Goal: Task Accomplishment & Management: Complete application form

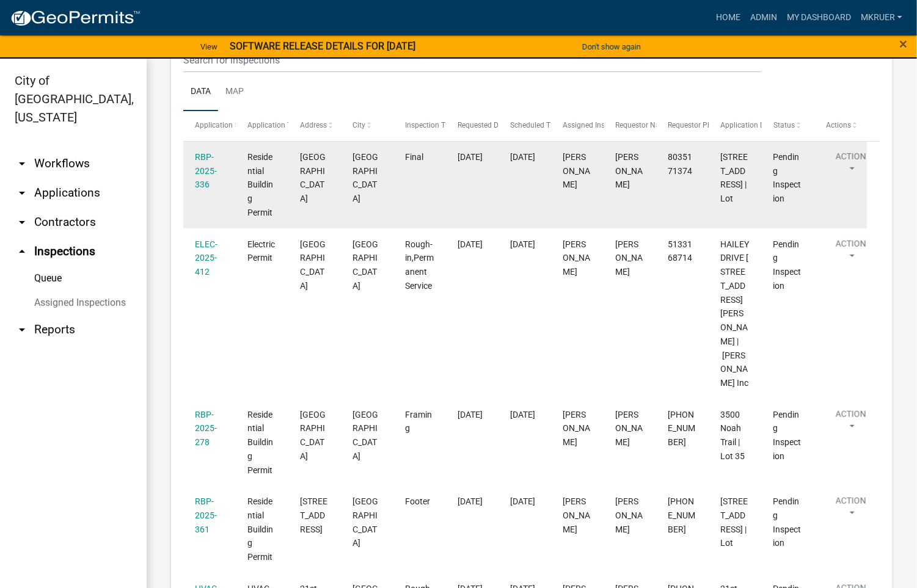
scroll to position [183, 0]
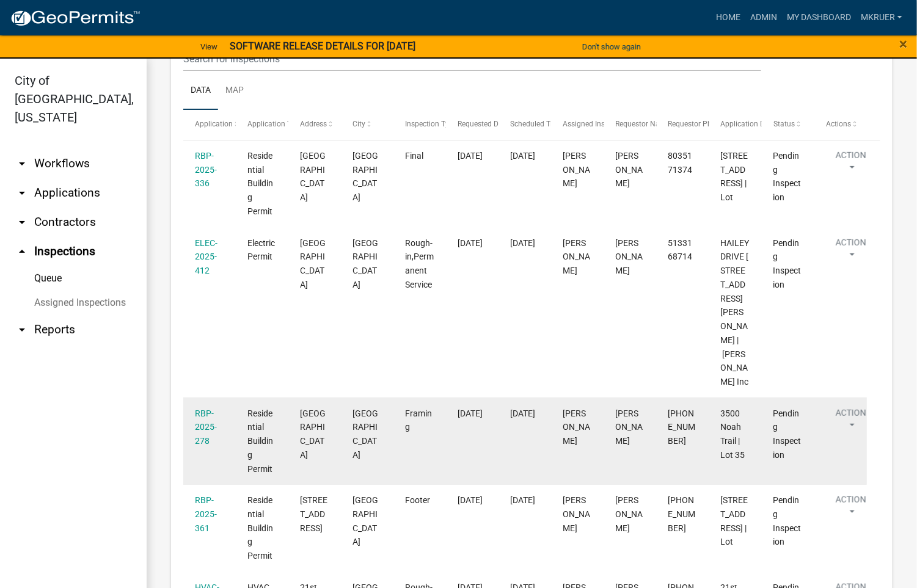
click at [479, 407] on div "[DATE]" at bounding box center [472, 414] width 29 height 14
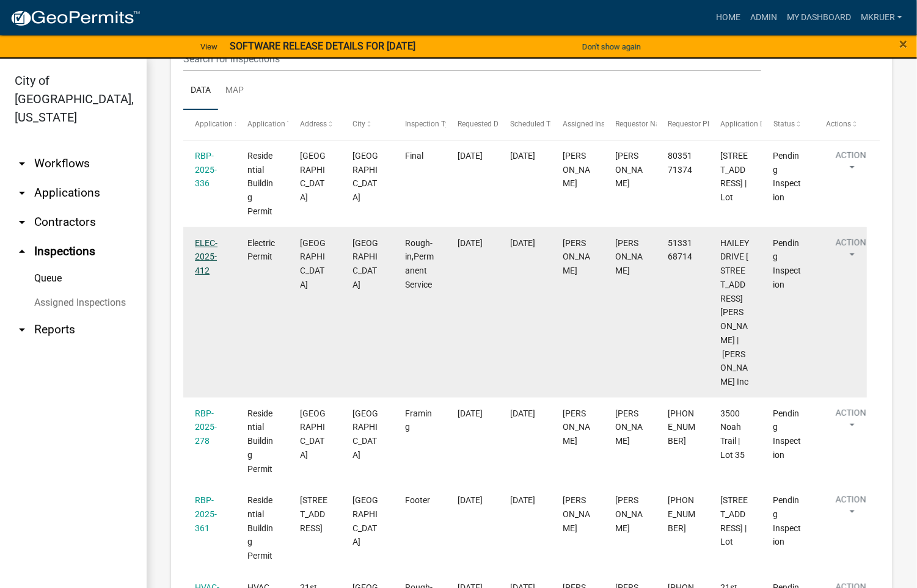
click at [199, 244] on link "ELEC-2025-412" at bounding box center [206, 257] width 23 height 38
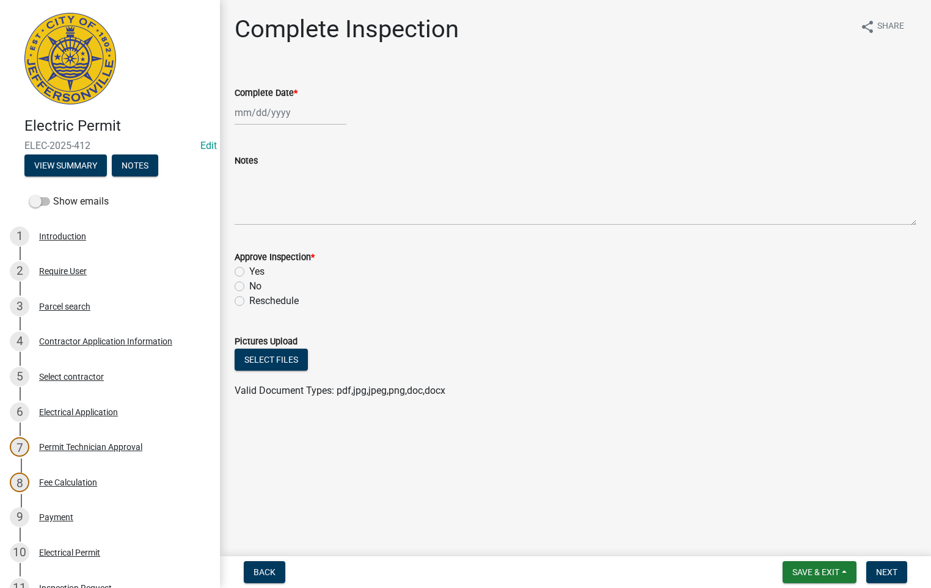
click at [288, 111] on div at bounding box center [291, 112] width 112 height 25
select select "10"
select select "2025"
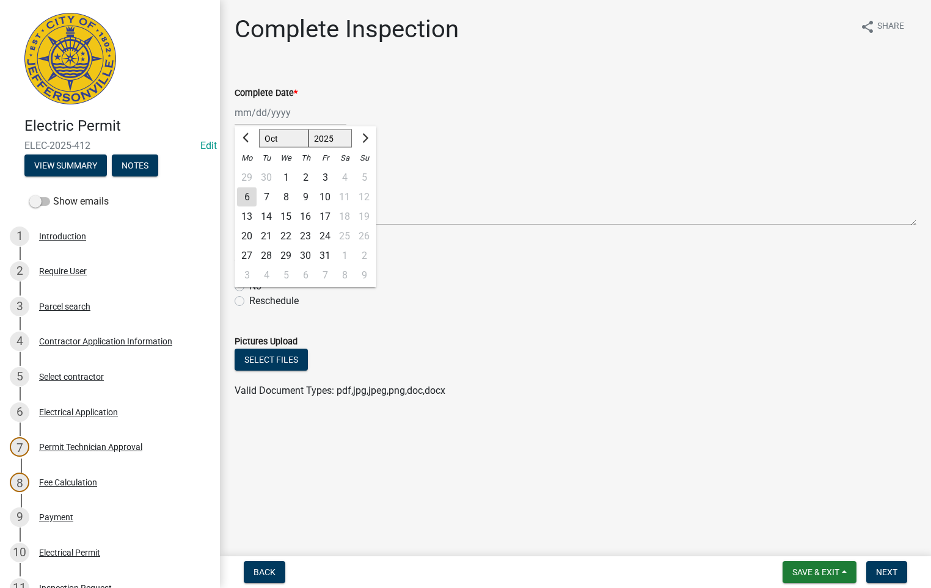
click at [244, 194] on div "6" at bounding box center [247, 198] width 20 height 20
type input "[DATE]"
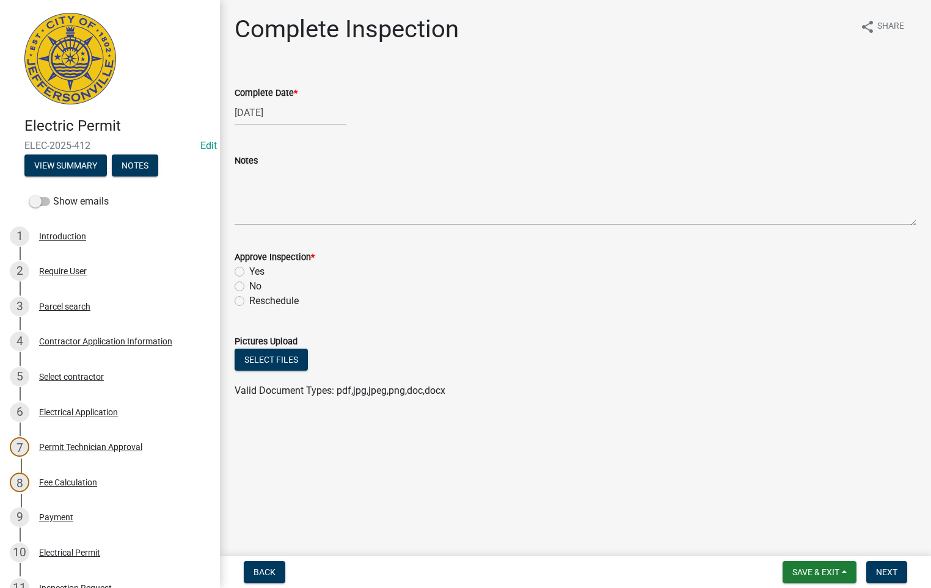
click at [249, 270] on label "Yes" at bounding box center [256, 272] width 15 height 15
click at [249, 270] on input "Yes" at bounding box center [253, 269] width 8 height 8
radio input "true"
click at [880, 571] on span "Next" at bounding box center [886, 573] width 21 height 10
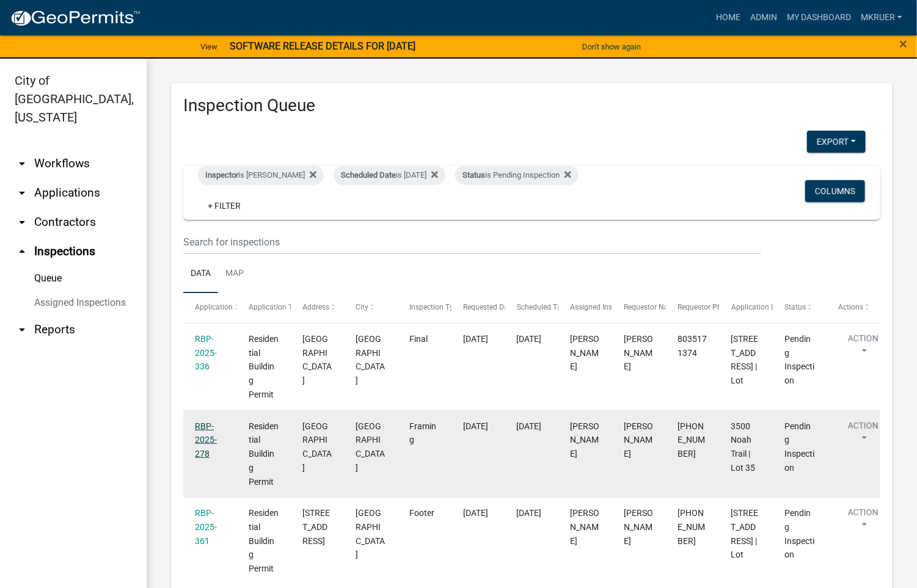
click at [200, 426] on link "RBP-2025-278" at bounding box center [206, 441] width 22 height 38
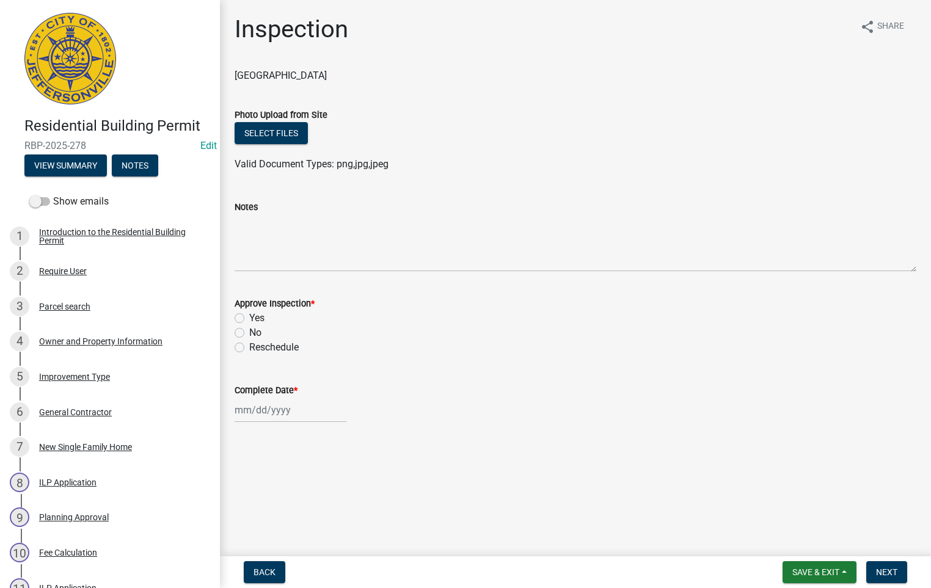
click at [249, 332] on label "No" at bounding box center [255, 333] width 12 height 15
click at [249, 332] on input "No" at bounding box center [253, 330] width 8 height 8
radio input "true"
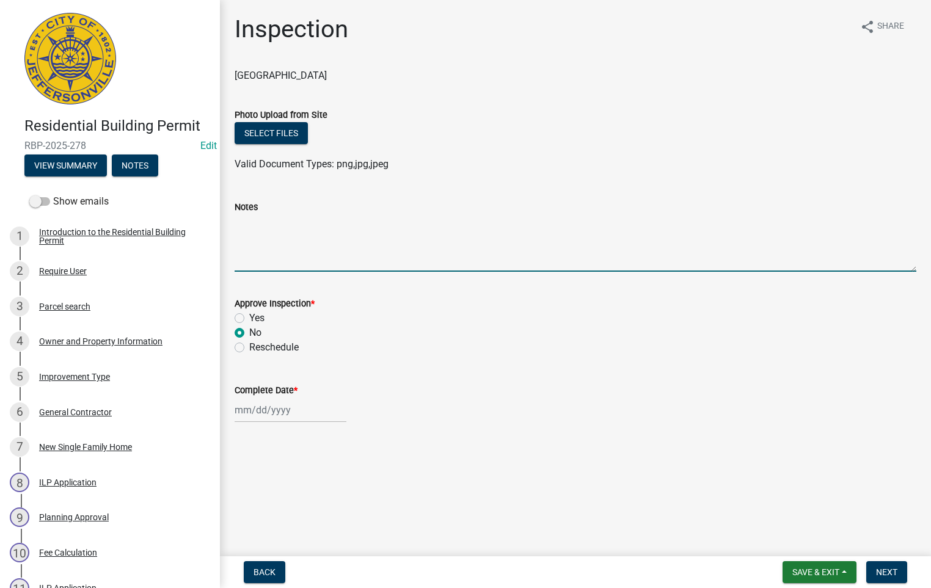
click at [241, 222] on textarea "Notes" at bounding box center [576, 242] width 682 height 57
click at [241, 222] on textarea "-" at bounding box center [576, 242] width 682 height 57
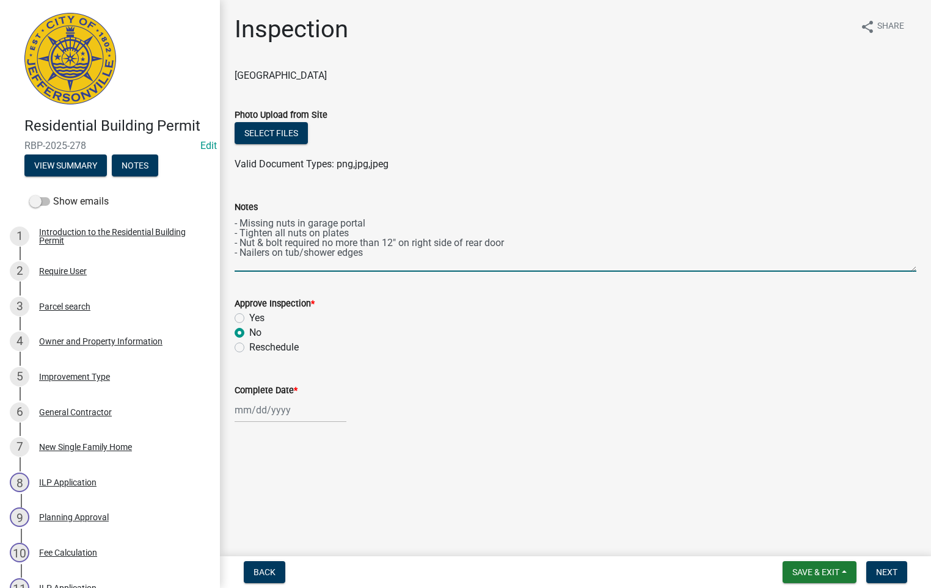
type textarea "- Missing nuts in garage portal - Tighten all nuts on plates - Nut & bolt requi…"
click at [259, 411] on div at bounding box center [291, 410] width 112 height 25
select select "10"
select select "2025"
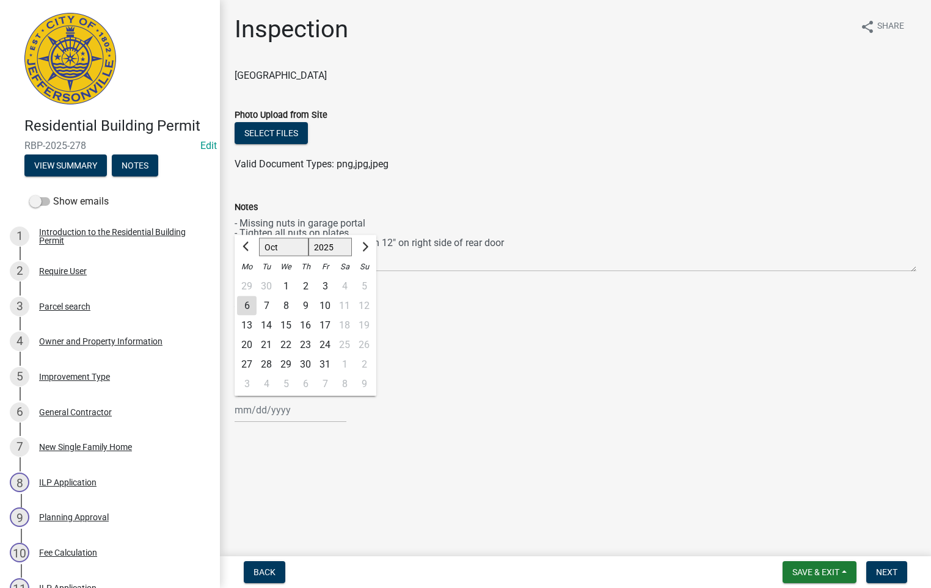
click at [247, 302] on div "6" at bounding box center [247, 306] width 20 height 20
type input "[DATE]"
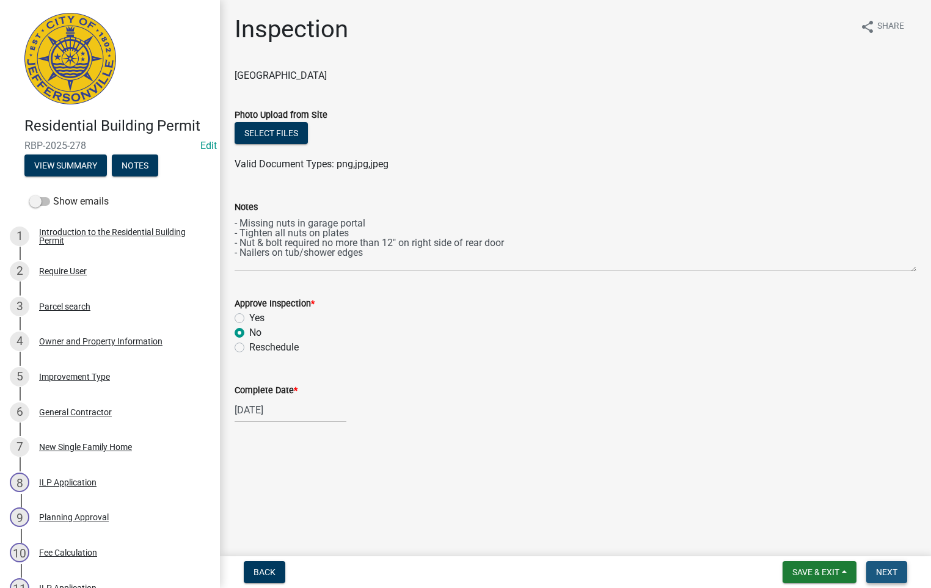
click at [886, 566] on button "Next" at bounding box center [886, 573] width 41 height 22
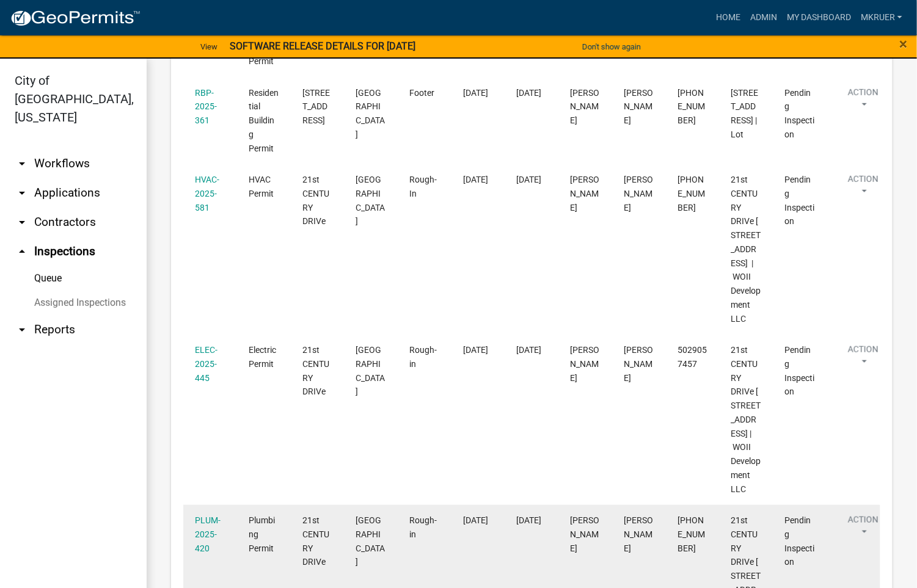
scroll to position [272, 0]
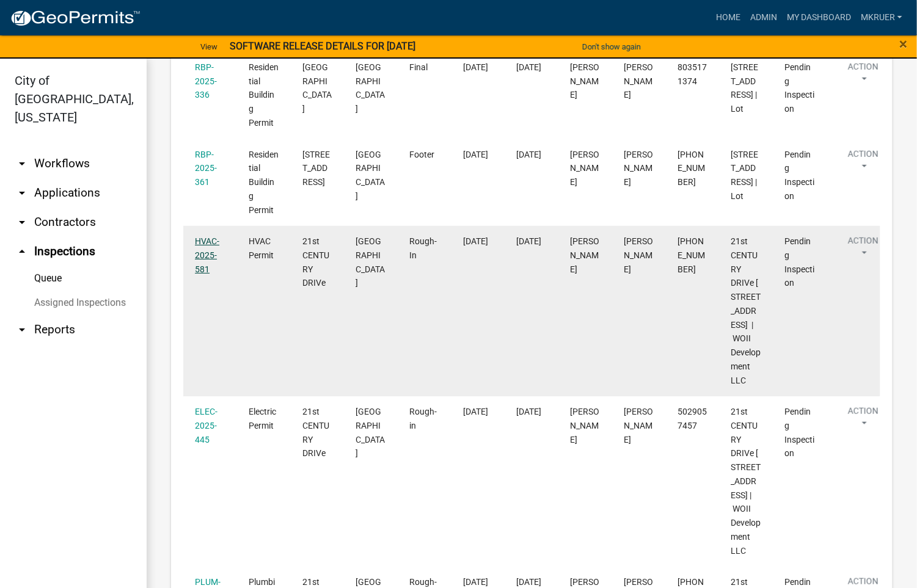
click at [202, 243] on link "HVAC-2025-581" at bounding box center [207, 255] width 24 height 38
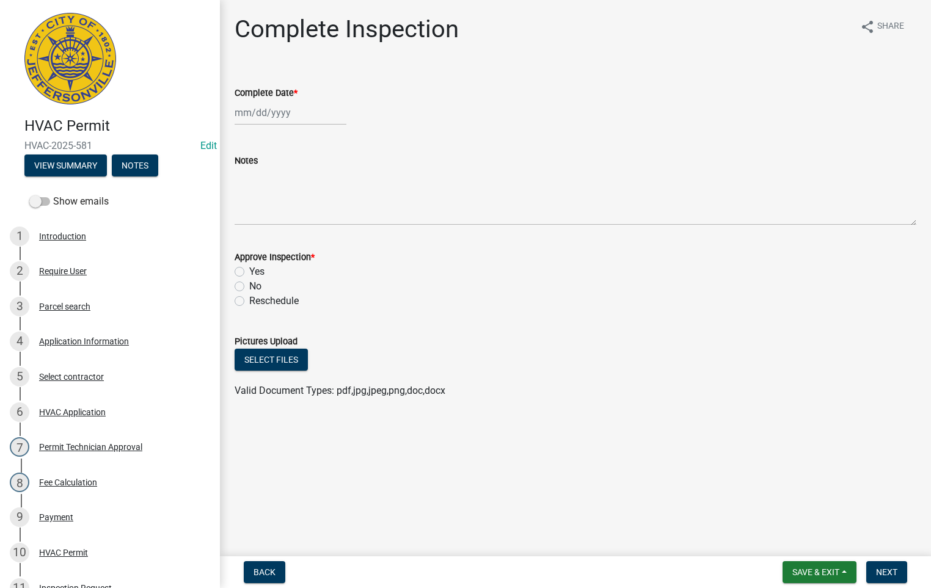
click at [280, 118] on div at bounding box center [291, 112] width 112 height 25
select select "10"
select select "2025"
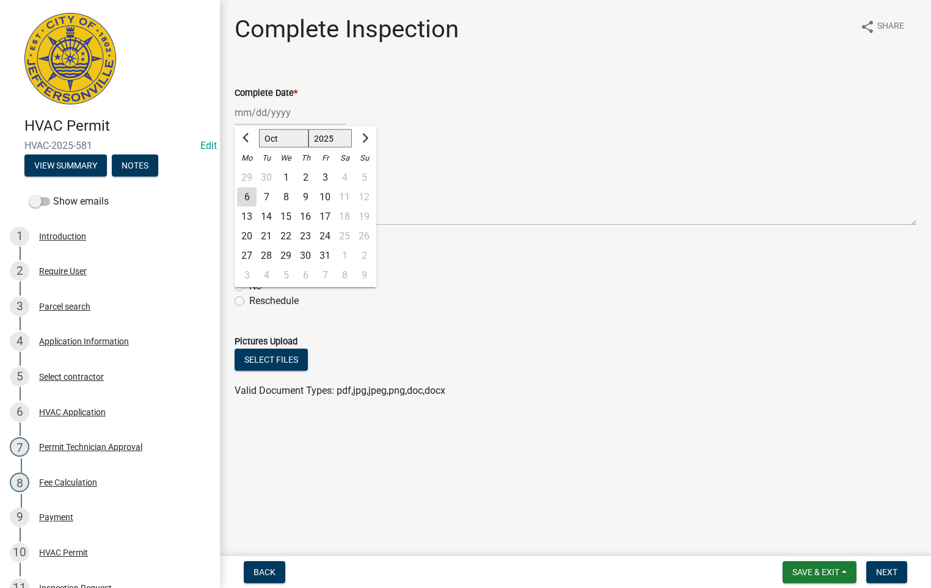
click at [246, 199] on div "6" at bounding box center [247, 198] width 20 height 20
type input "[DATE]"
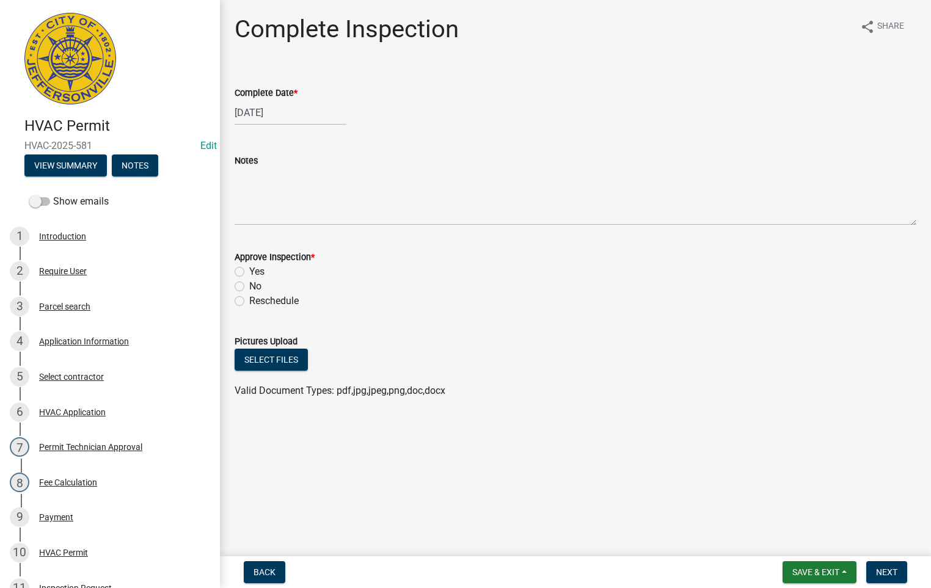
click at [249, 272] on label "Yes" at bounding box center [256, 272] width 15 height 15
click at [249, 272] on input "Yes" at bounding box center [253, 269] width 8 height 8
radio input "true"
click at [884, 573] on span "Next" at bounding box center [886, 573] width 21 height 10
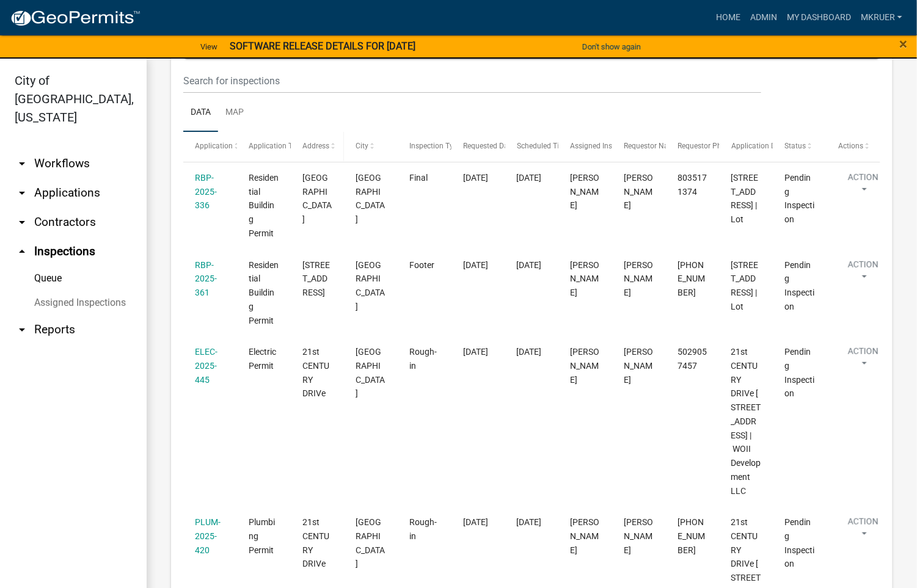
scroll to position [275, 0]
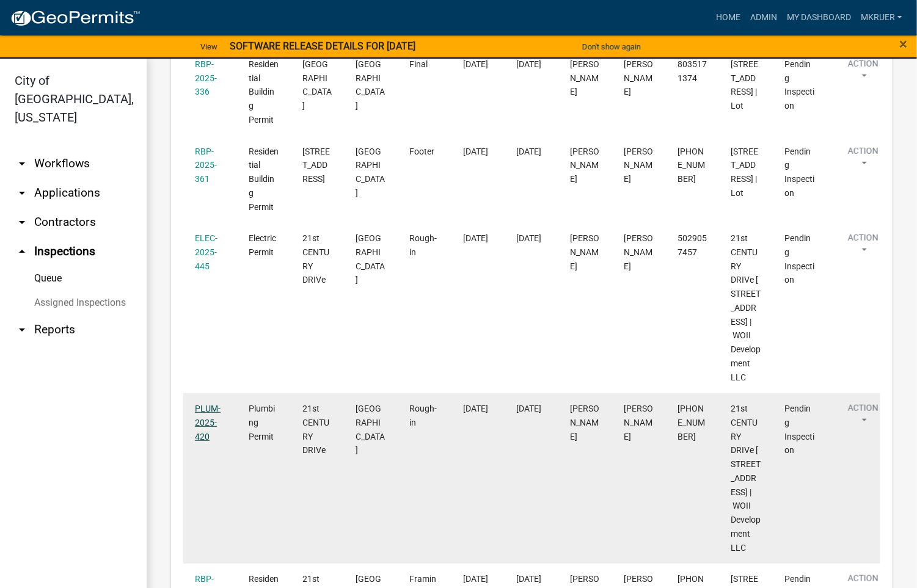
click at [203, 442] on link "PLUM-2025-420" at bounding box center [208, 423] width 26 height 38
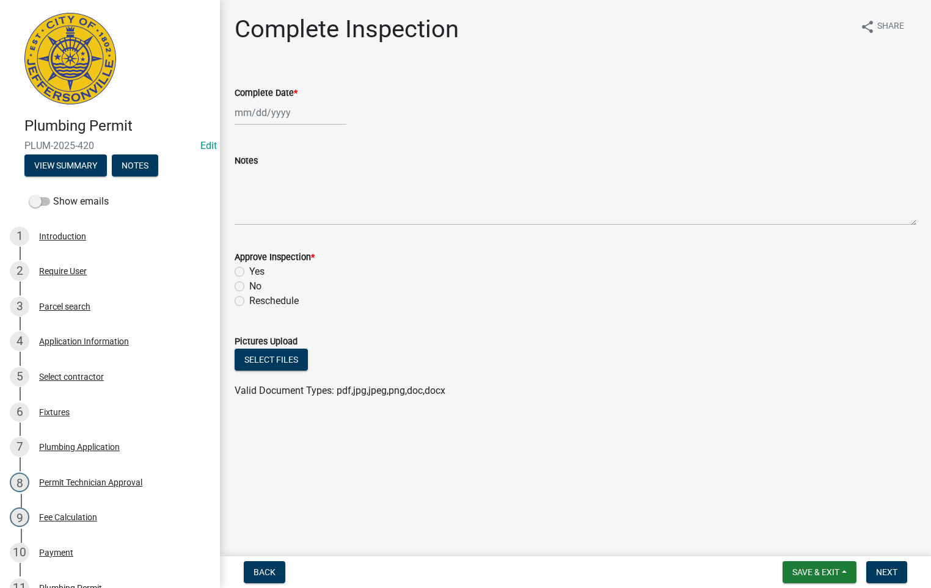
click at [268, 111] on div at bounding box center [291, 112] width 112 height 25
select select "10"
select select "2025"
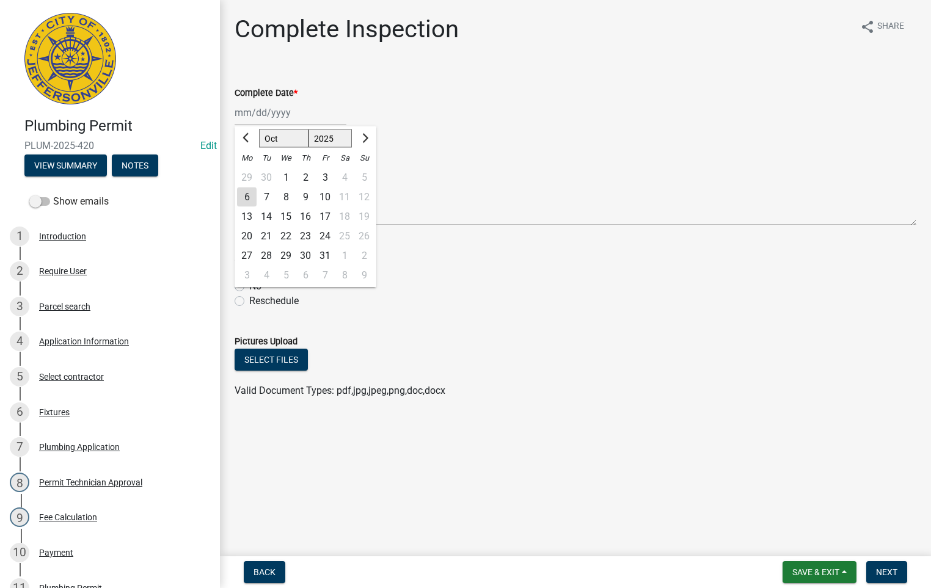
click at [241, 196] on div "6" at bounding box center [247, 198] width 20 height 20
type input "[DATE]"
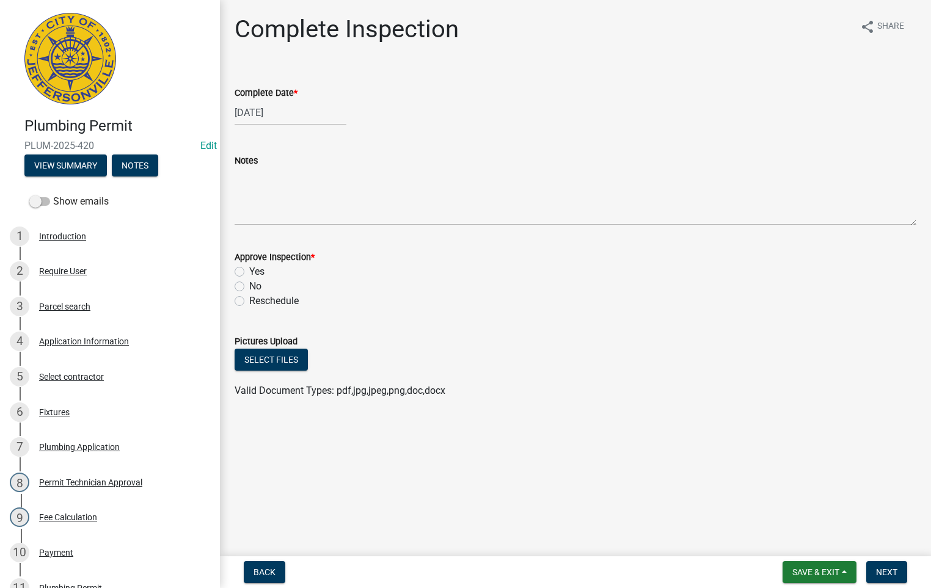
click at [249, 269] on label "Yes" at bounding box center [256, 272] width 15 height 15
click at [249, 269] on input "Yes" at bounding box center [253, 269] width 8 height 8
radio input "true"
click at [249, 196] on textarea "Notes" at bounding box center [576, 196] width 682 height 57
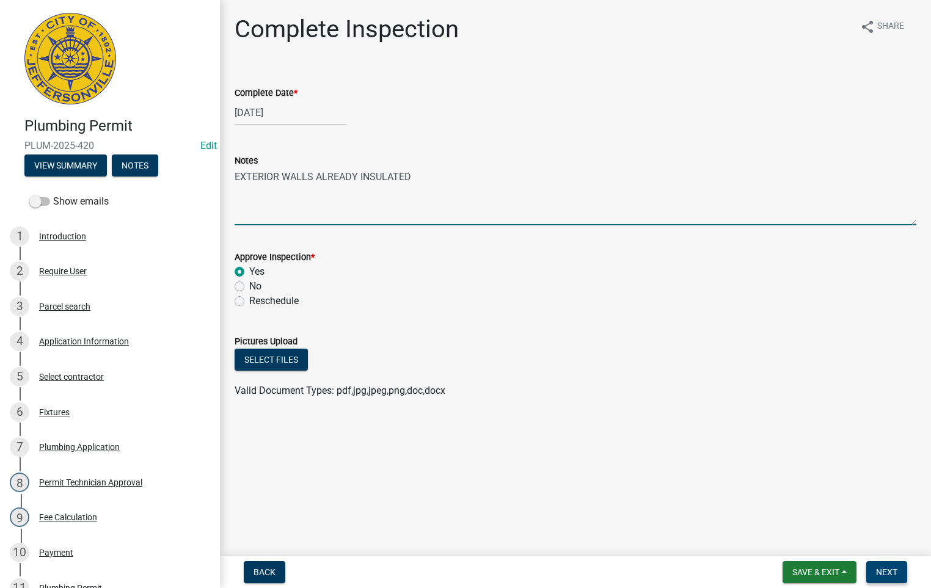
type textarea "EXTERIOR WALLS ALREADY INSULATED"
click at [880, 573] on span "Next" at bounding box center [886, 573] width 21 height 10
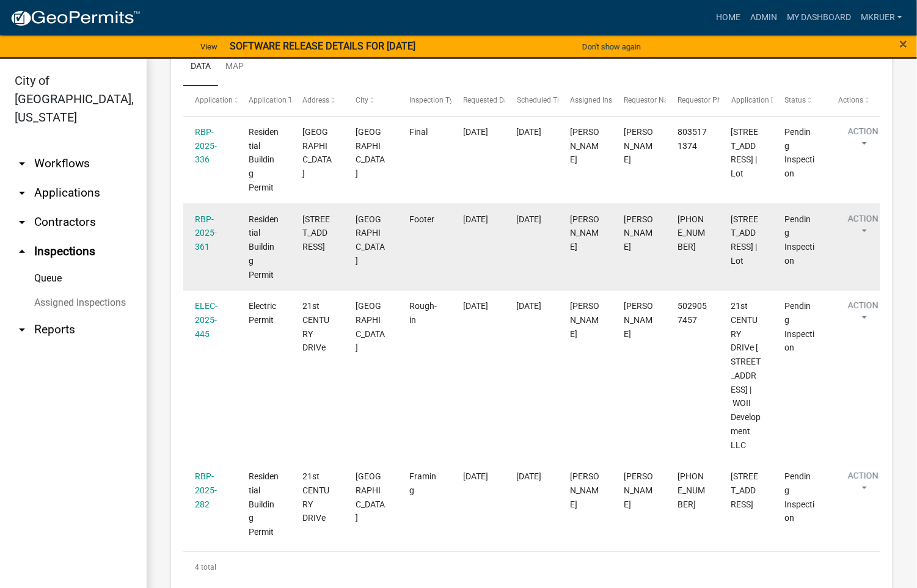
scroll to position [275, 0]
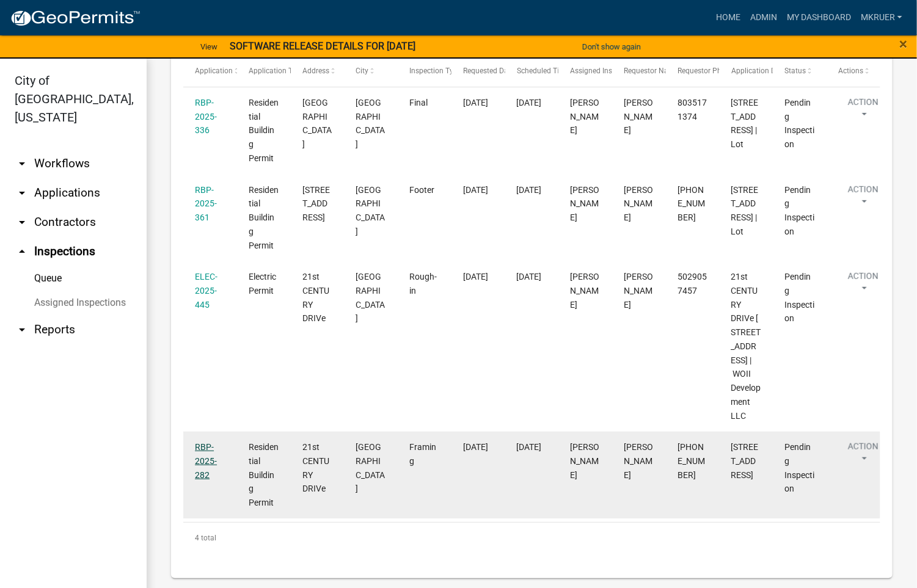
click at [200, 466] on link "RBP-2025-282" at bounding box center [206, 461] width 22 height 38
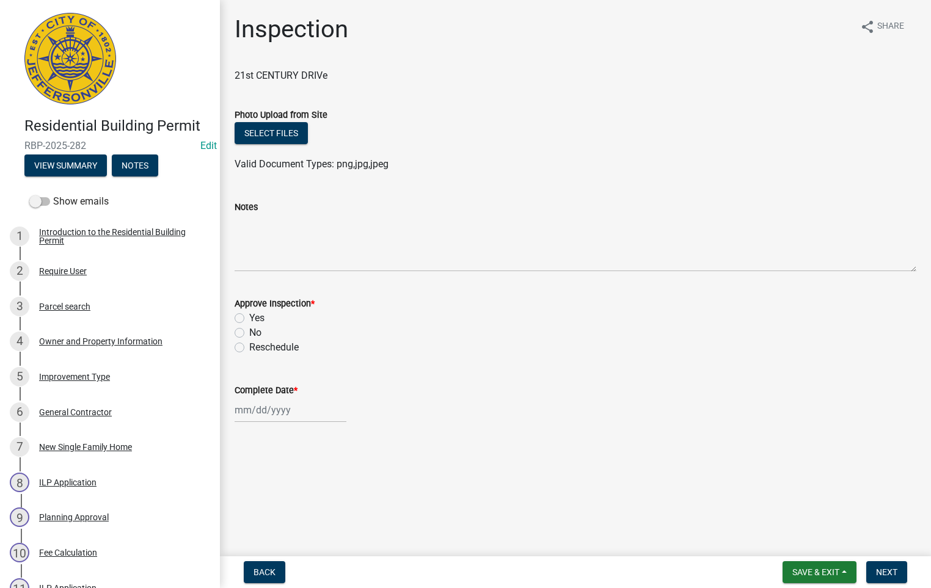
click at [249, 317] on label "Yes" at bounding box center [256, 318] width 15 height 15
click at [249, 317] on input "Yes" at bounding box center [253, 315] width 8 height 8
radio input "true"
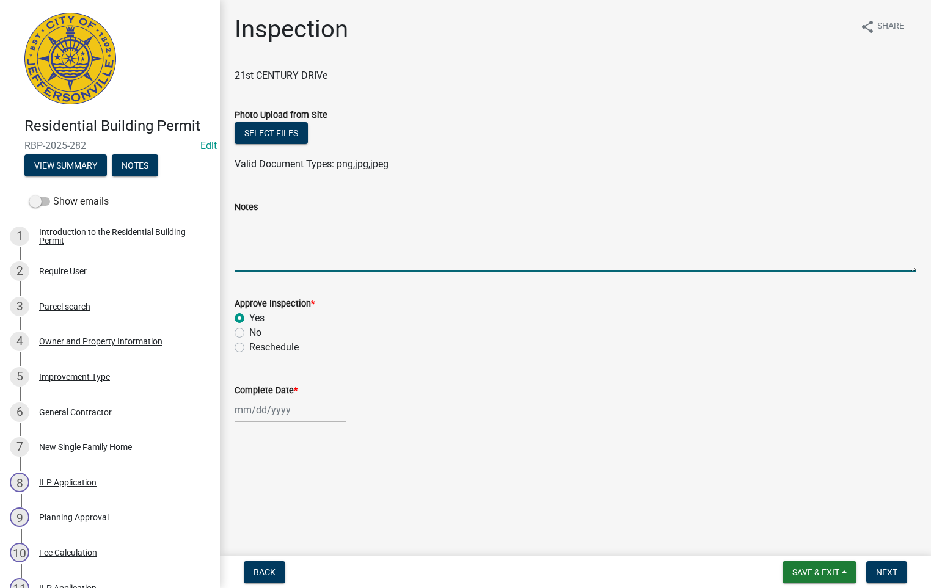
click at [240, 229] on textarea "Notes" at bounding box center [576, 242] width 682 height 57
type textarea "EXTERIOR WALLS ALREADY INSULATED"
select select "10"
select select "2025"
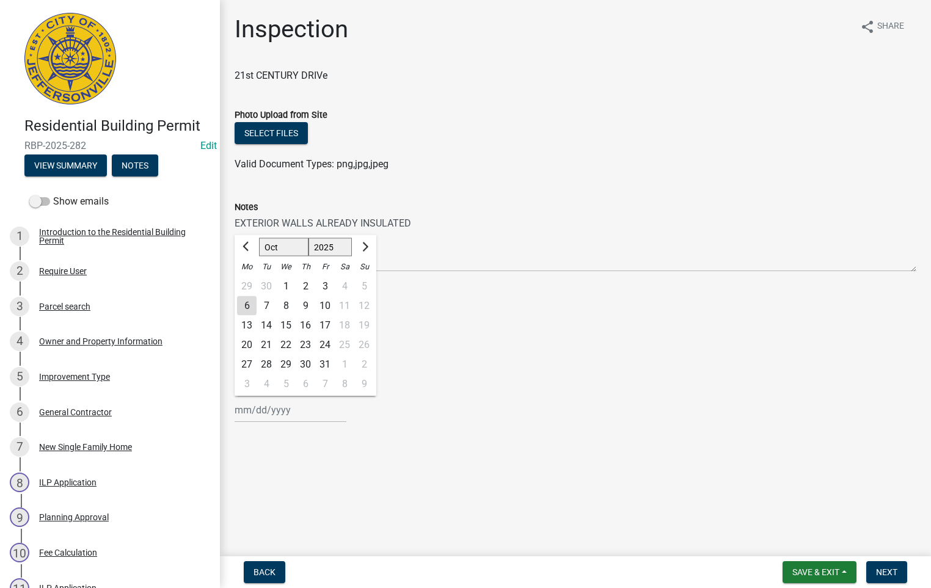
click at [269, 411] on input "Complete Date *" at bounding box center [291, 410] width 112 height 25
click at [246, 305] on div "6" at bounding box center [247, 306] width 20 height 20
type input "[DATE]"
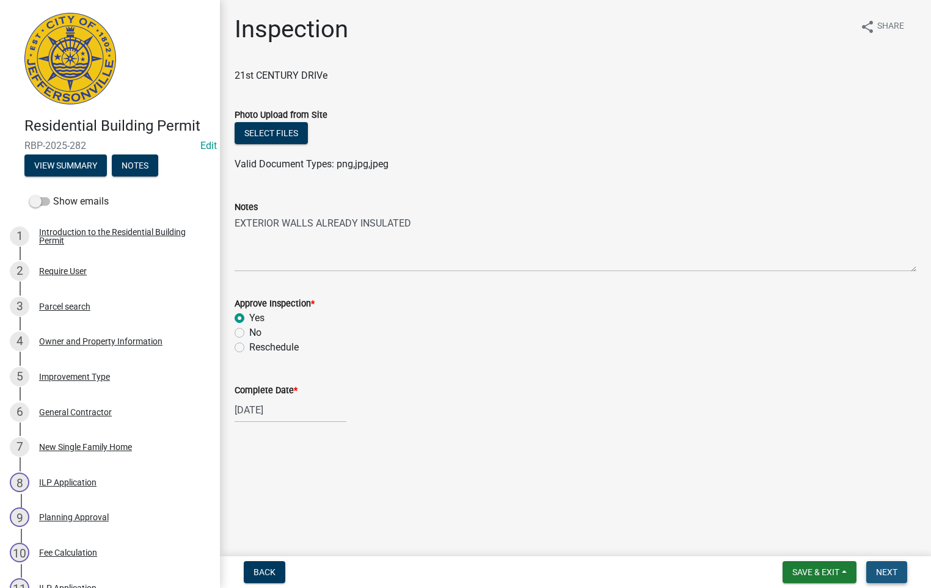
click at [882, 568] on span "Next" at bounding box center [886, 573] width 21 height 10
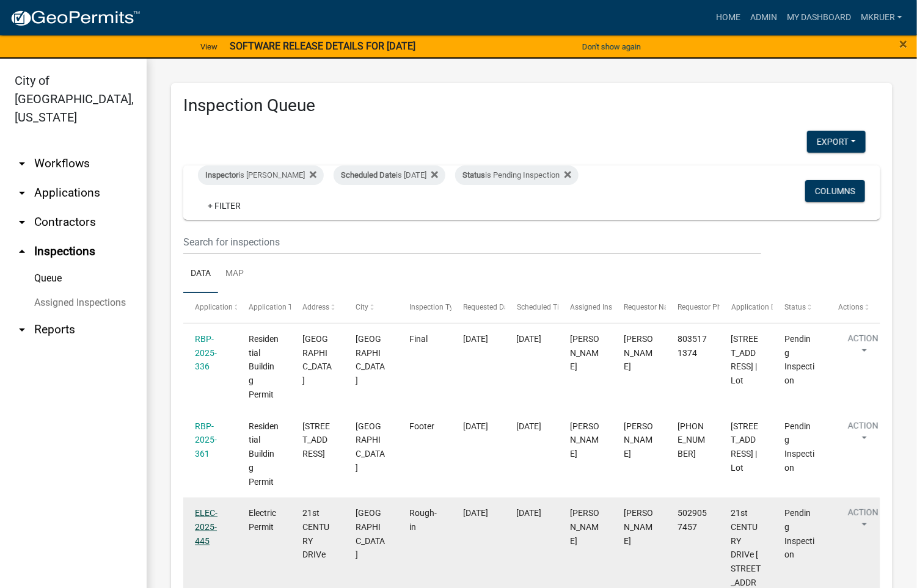
click at [204, 513] on link "ELEC-2025-445" at bounding box center [206, 527] width 23 height 38
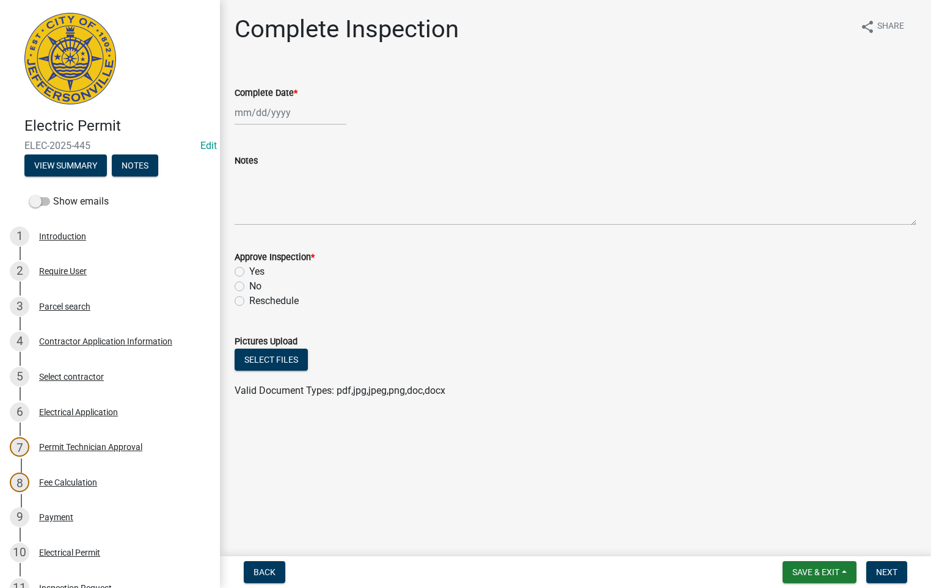
click at [266, 112] on div at bounding box center [291, 112] width 112 height 25
select select "10"
select select "2025"
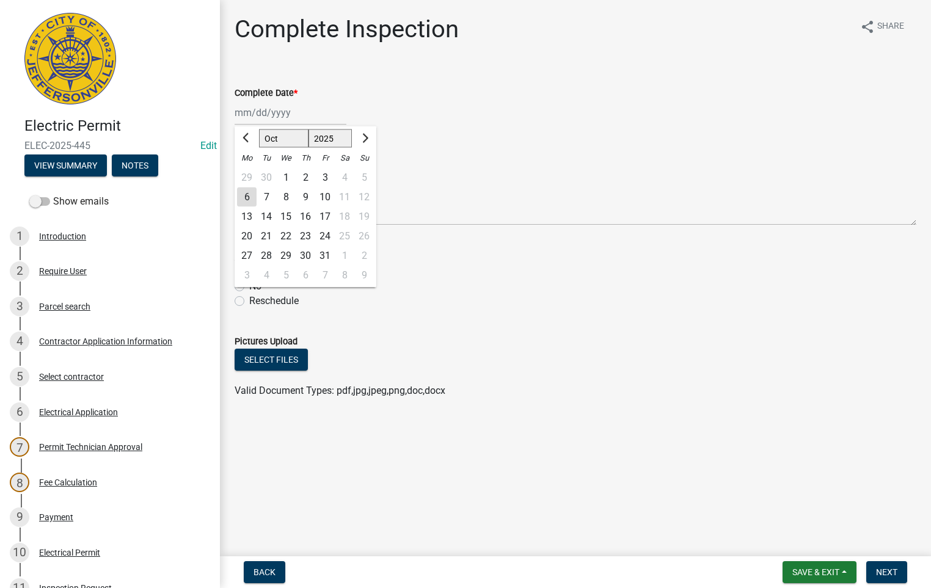
click at [246, 199] on div "6" at bounding box center [247, 198] width 20 height 20
type input "[DATE]"
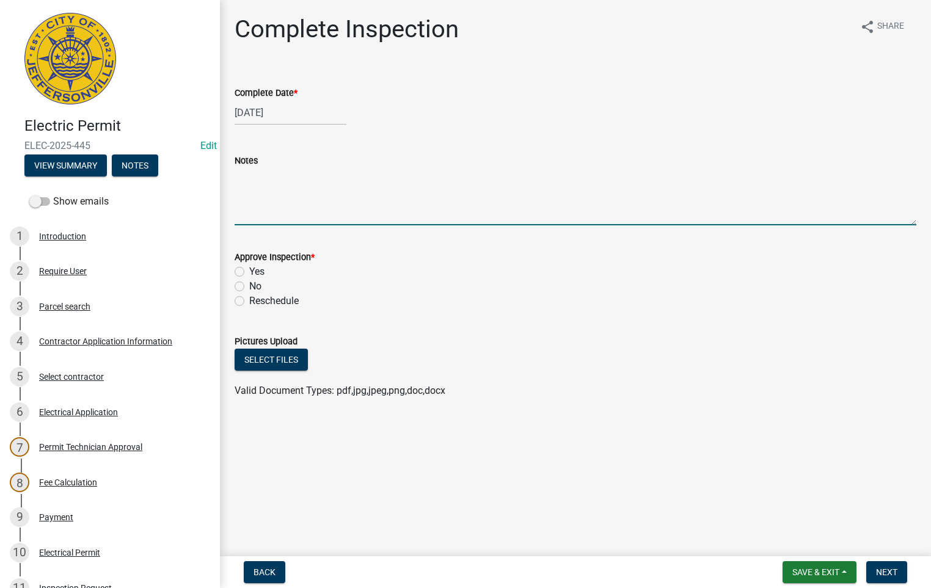
click at [248, 197] on textarea "Notes" at bounding box center [576, 196] width 682 height 57
type textarea "E"
type textarea "UNABLE TO INSPECT EXTERIOR WALLS (ALREADY INSULATED). ALL OTHER ELECTRIC OK."
click at [249, 268] on label "Yes" at bounding box center [256, 272] width 15 height 15
click at [249, 268] on input "Yes" at bounding box center [253, 269] width 8 height 8
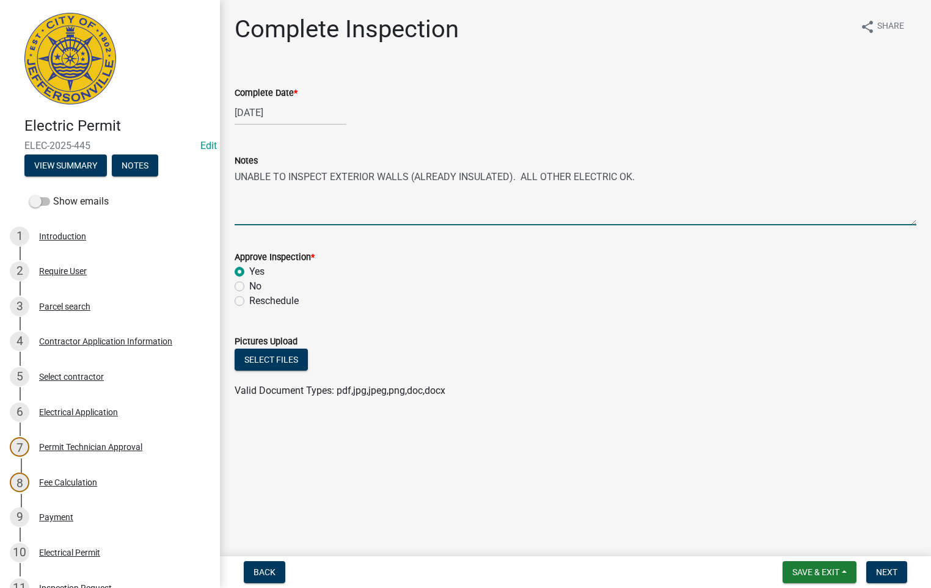
radio input "true"
click at [885, 573] on span "Next" at bounding box center [886, 573] width 21 height 10
